Goal: Task Accomplishment & Management: Complete application form

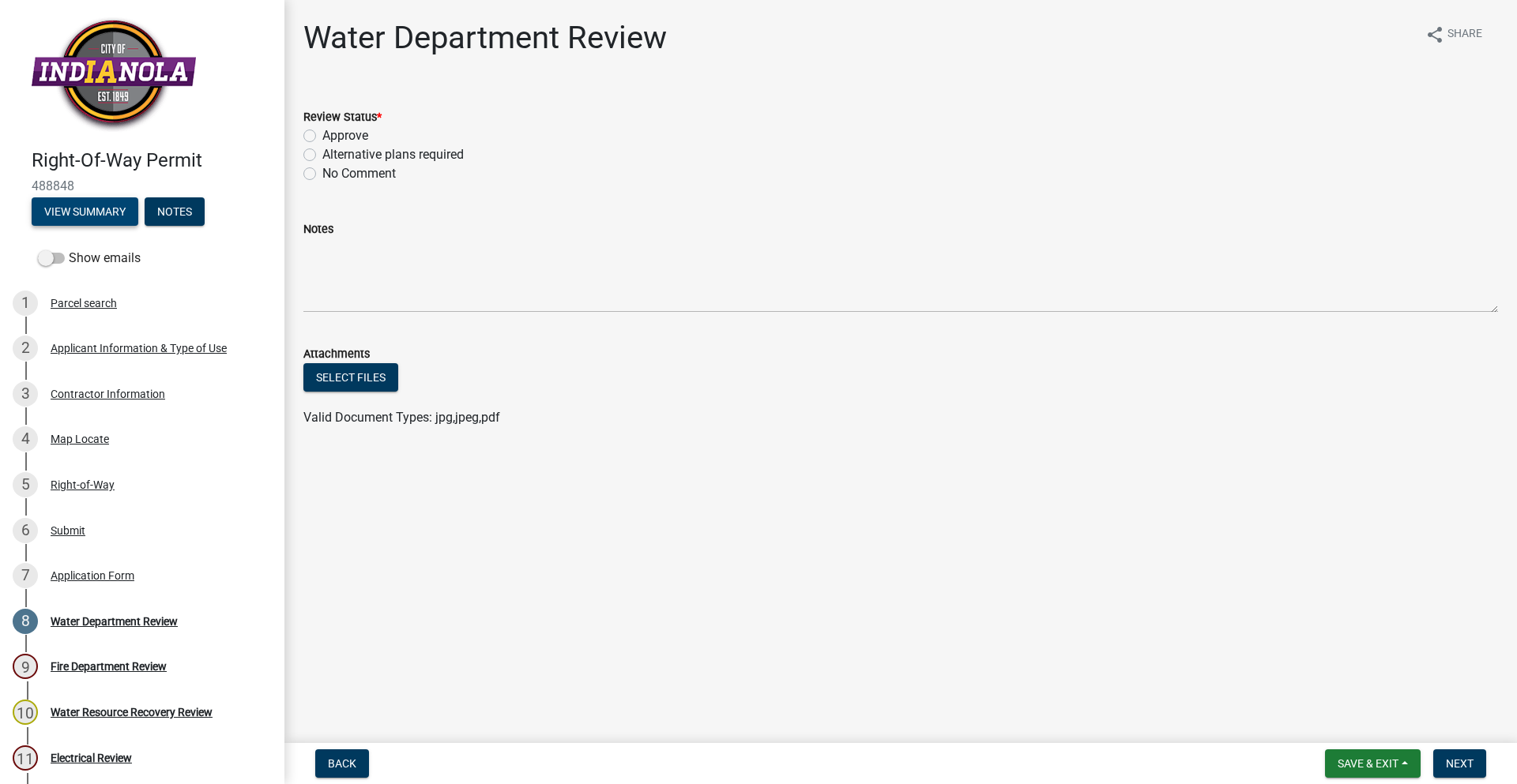
click at [65, 212] on button "View Summary" at bounding box center [85, 211] width 107 height 29
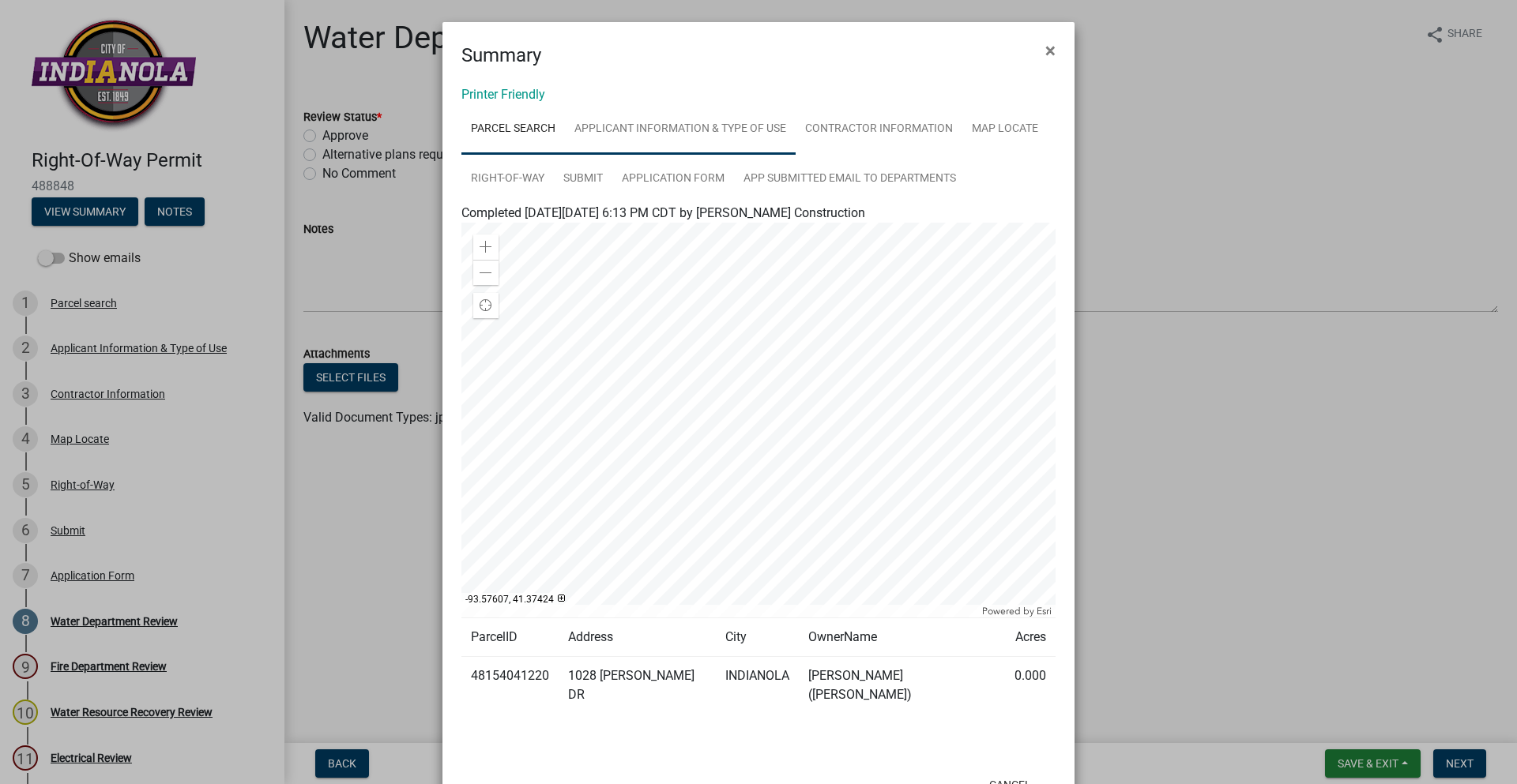
click at [702, 135] on link "Applicant Information & Type of Use" at bounding box center [680, 129] width 230 height 51
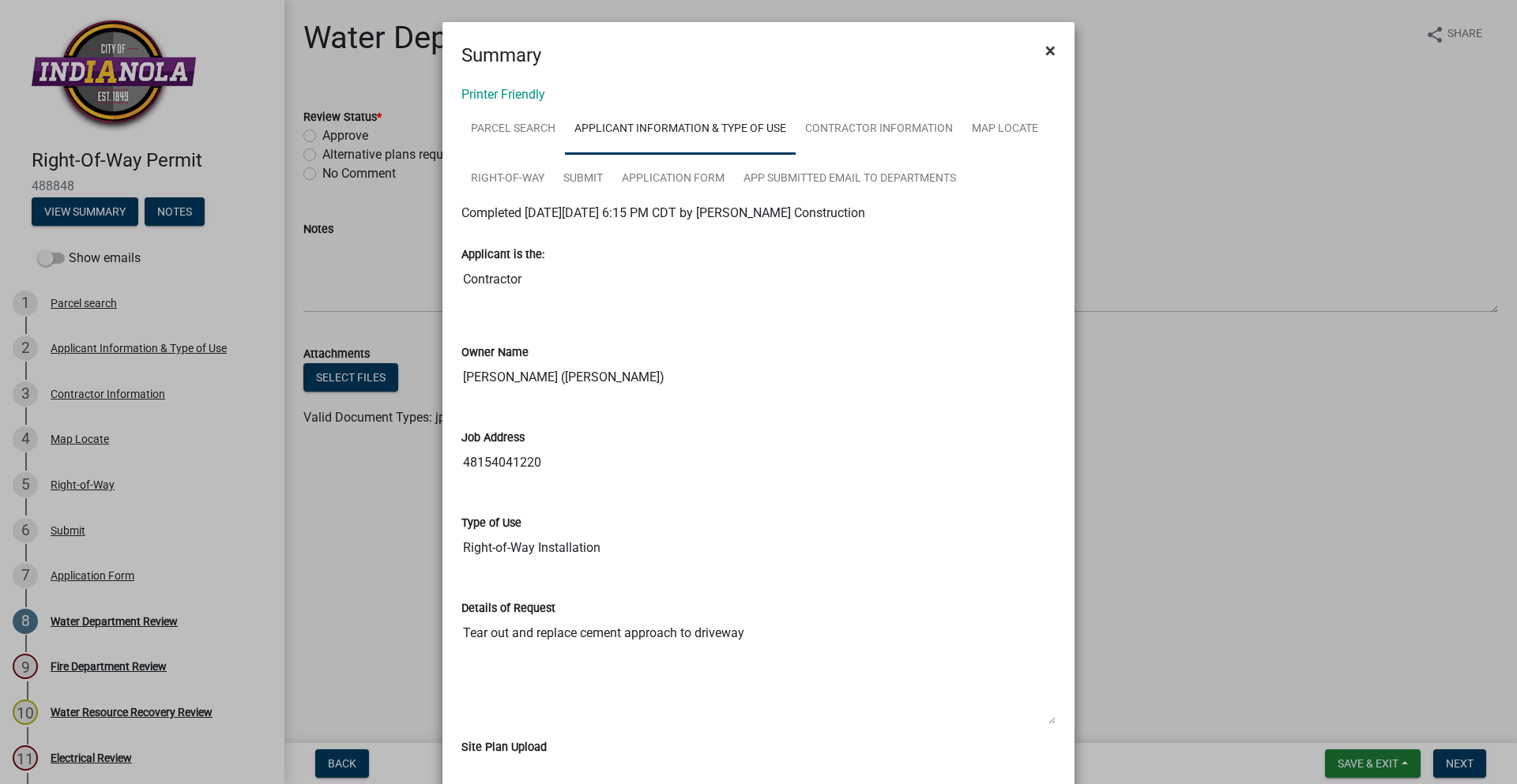
click at [1045, 56] on span "×" at bounding box center [1050, 51] width 10 height 22
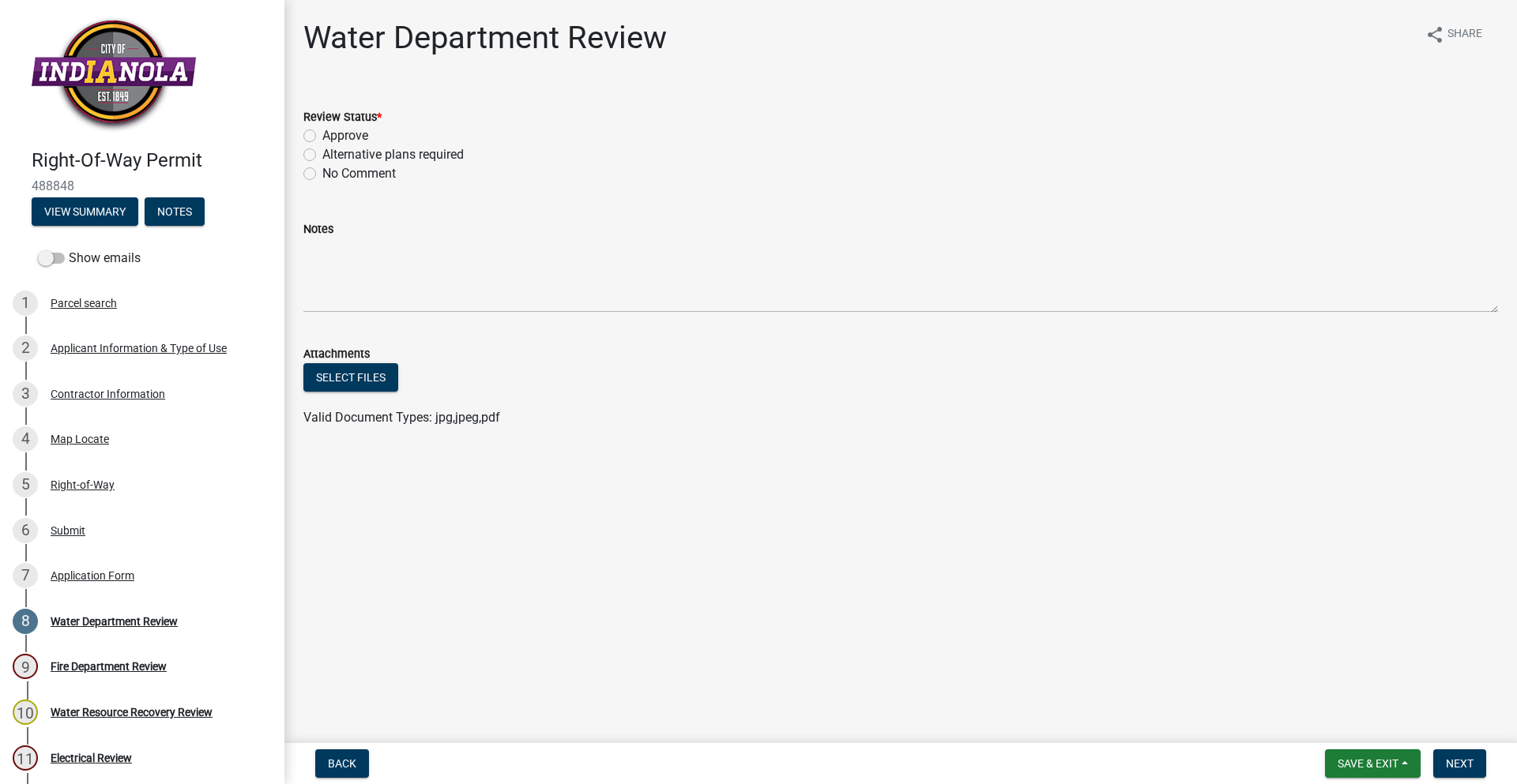
click at [323, 130] on label "Approve" at bounding box center [346, 135] width 46 height 19
click at [323, 130] on input "Approve" at bounding box center [327, 131] width 10 height 10
radio input "true"
click at [1476, 765] on button "Next" at bounding box center [1459, 763] width 53 height 29
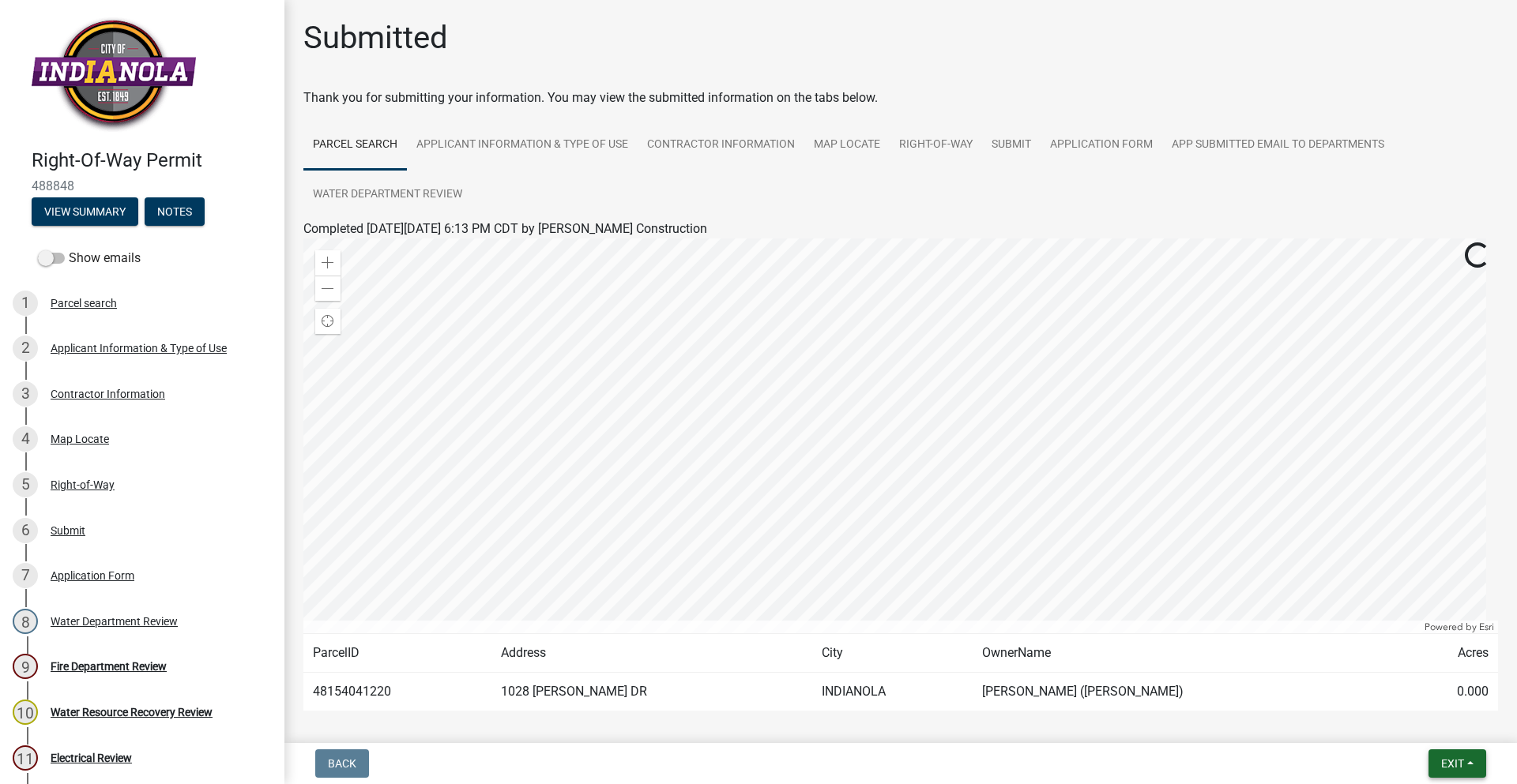
click at [1437, 760] on button "Exit" at bounding box center [1457, 763] width 58 height 29
click at [1410, 720] on button "Save & Exit" at bounding box center [1422, 722] width 126 height 38
